Goal: Find specific page/section: Find specific page/section

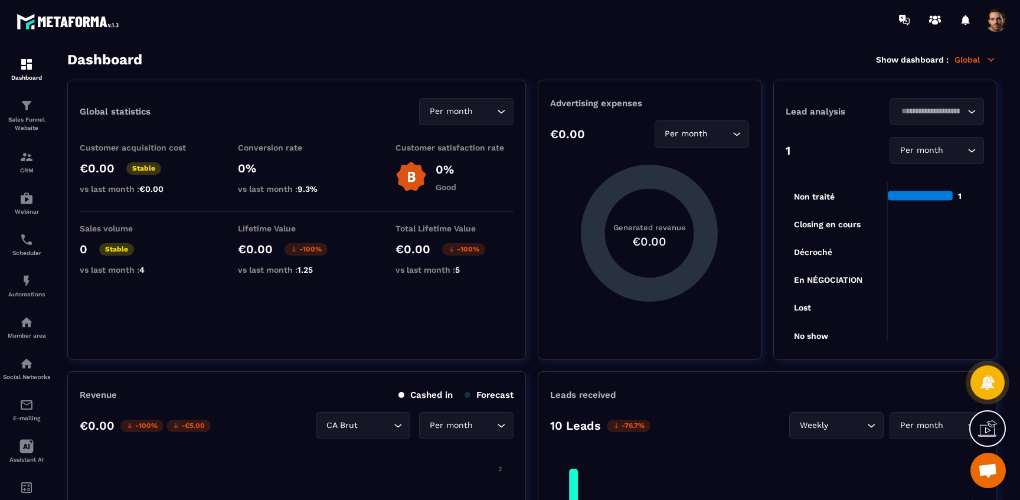
click at [991, 22] on span at bounding box center [997, 20] width 24 height 24
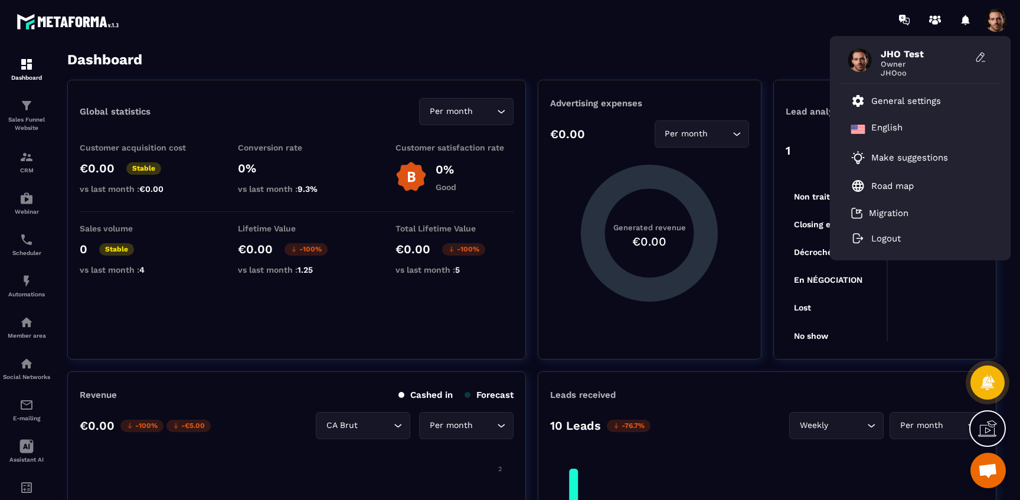
click at [991, 22] on span at bounding box center [997, 20] width 24 height 24
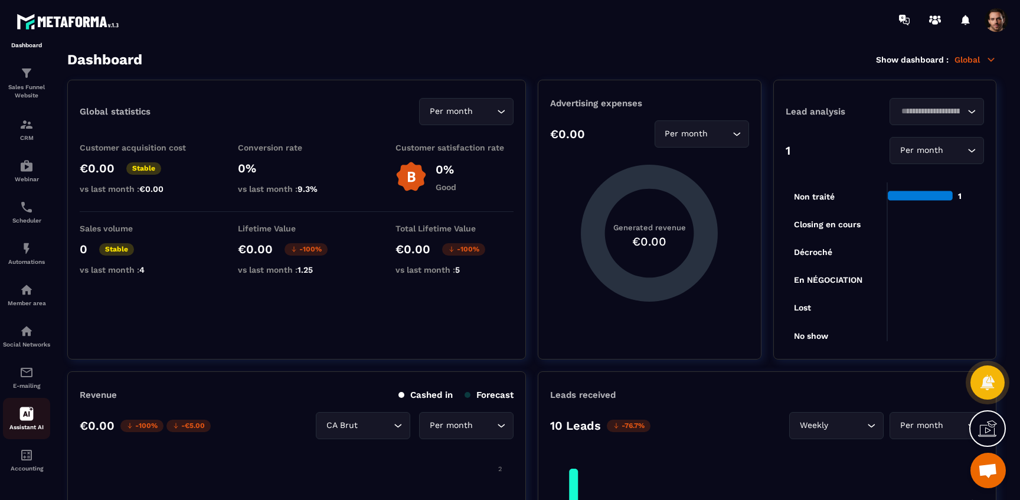
scroll to position [45, 0]
click at [28, 422] on div "Assistant AI" at bounding box center [26, 419] width 47 height 24
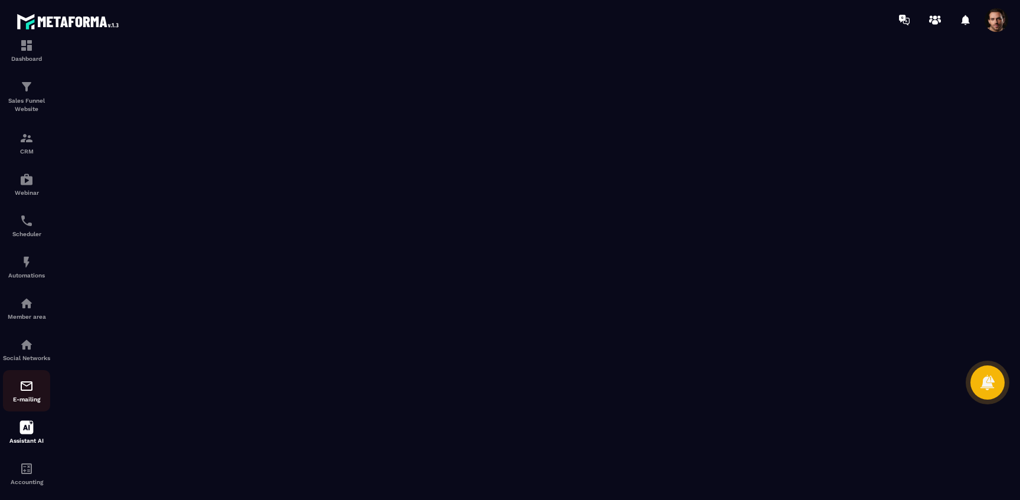
scroll to position [22, 0]
click at [33, 399] on p "E-mailing" at bounding box center [26, 396] width 47 height 6
